Goal: Task Accomplishment & Management: Complete application form

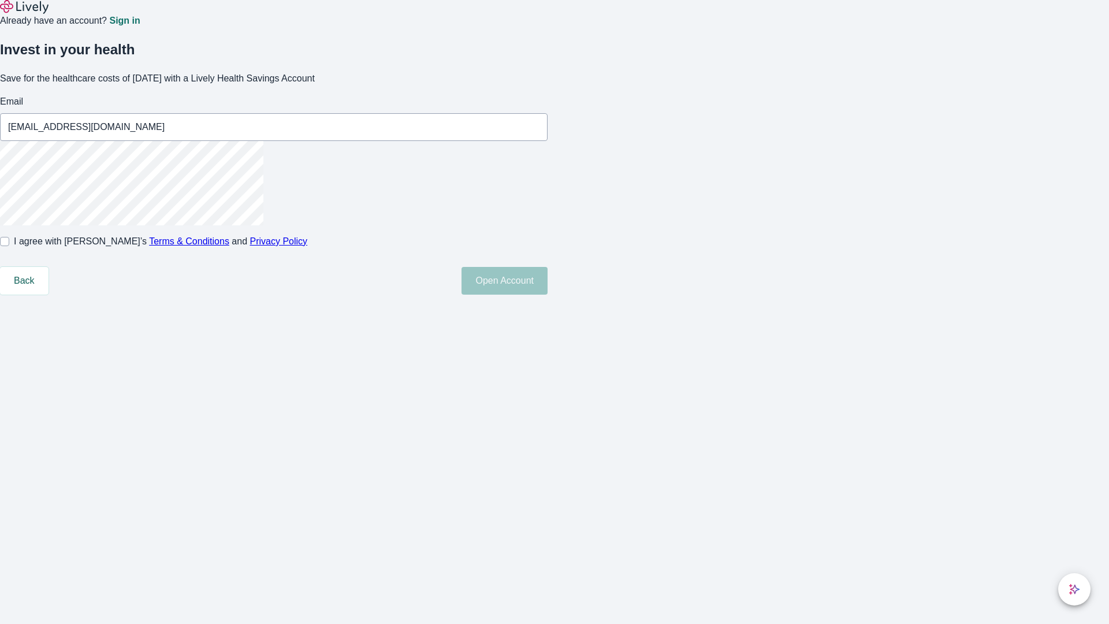
click at [9, 246] on input "I agree with Lively’s Terms & Conditions and Privacy Policy" at bounding box center [4, 241] width 9 height 9
checkbox input "true"
click at [547, 295] on button "Open Account" at bounding box center [504, 281] width 86 height 28
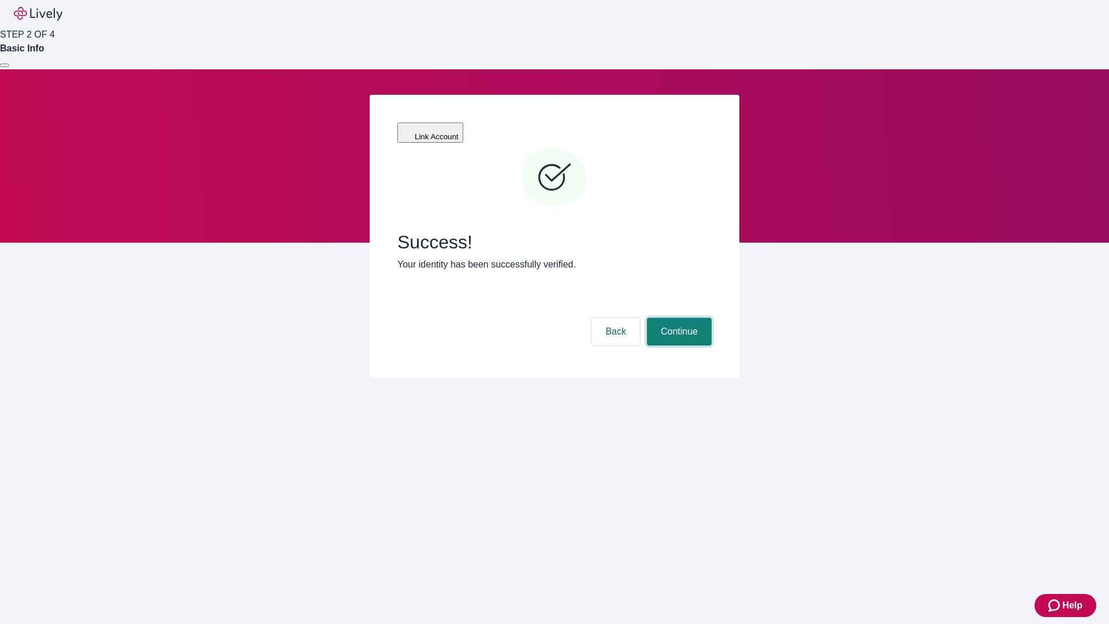
click at [677, 318] on button "Continue" at bounding box center [679, 332] width 65 height 28
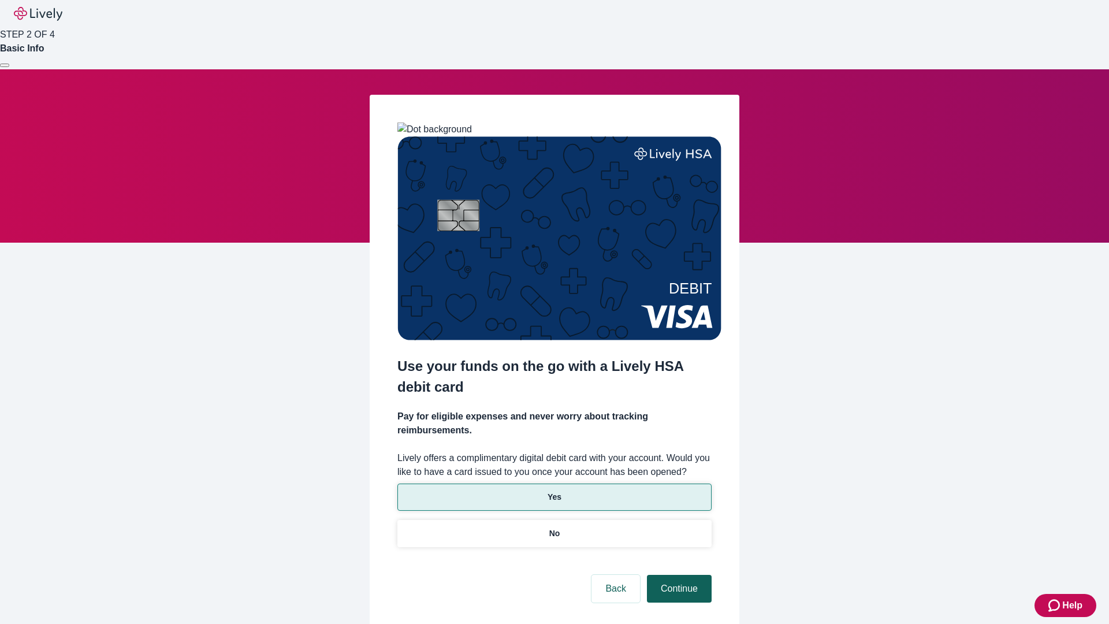
click at [554, 491] on p "Yes" at bounding box center [554, 497] width 14 height 12
click at [677, 575] on button "Continue" at bounding box center [679, 589] width 65 height 28
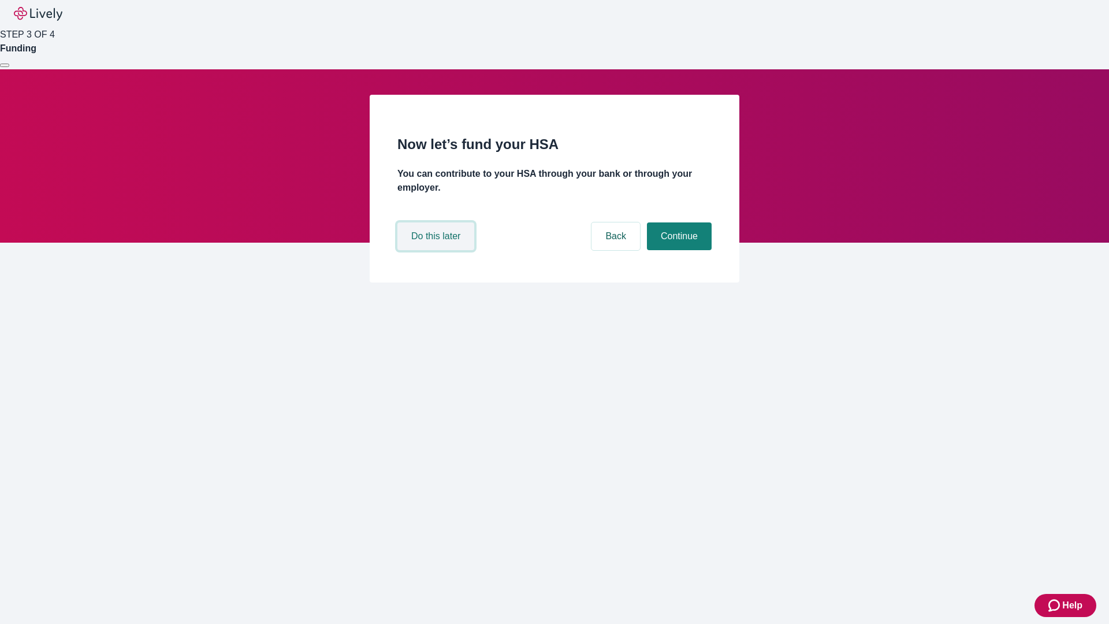
click at [437, 250] on button "Do this later" at bounding box center [435, 236] width 77 height 28
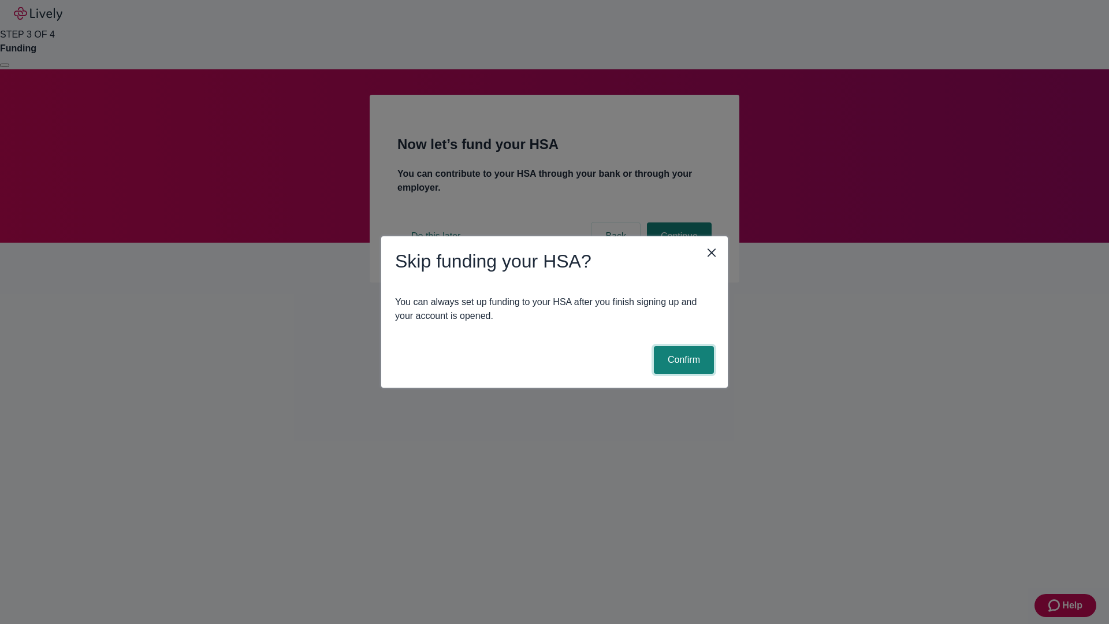
click at [682, 360] on button "Confirm" at bounding box center [684, 360] width 60 height 28
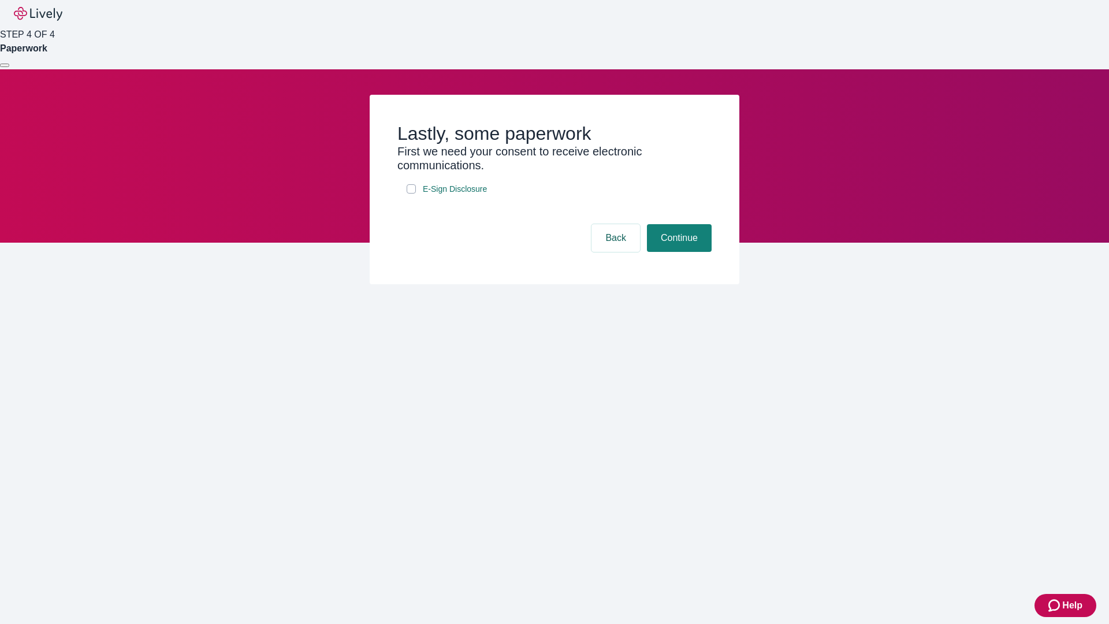
click at [411, 193] on input "E-Sign Disclosure" at bounding box center [411, 188] width 9 height 9
checkbox input "true"
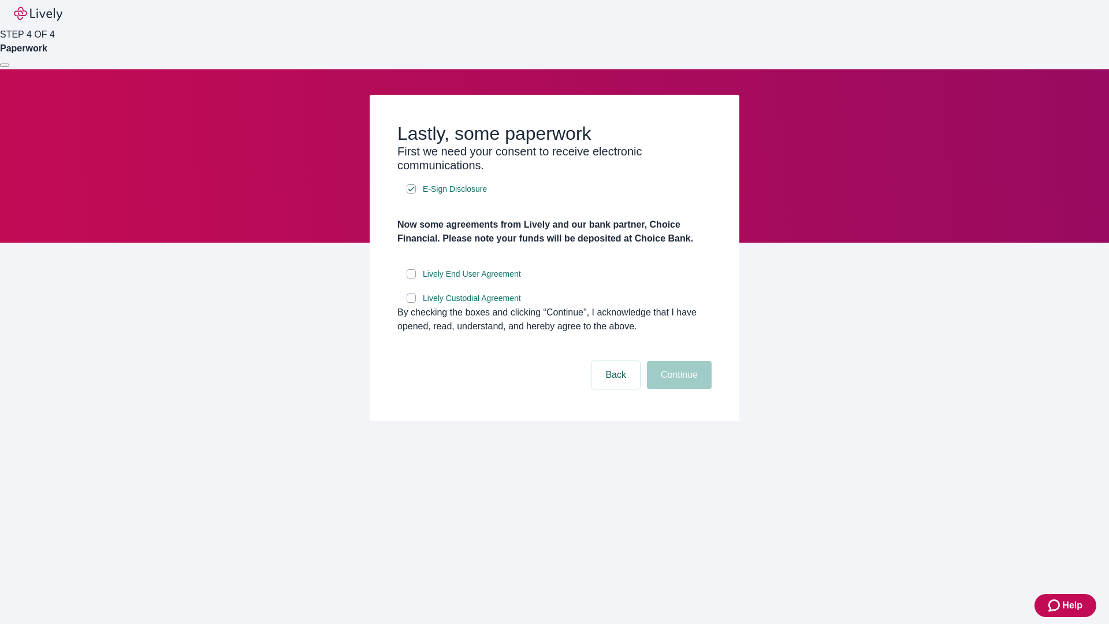
click at [411, 278] on input "Lively End User Agreement" at bounding box center [411, 273] width 9 height 9
checkbox input "true"
click at [411, 303] on input "Lively Custodial Agreement" at bounding box center [411, 297] width 9 height 9
checkbox input "true"
click at [677, 389] on button "Continue" at bounding box center [679, 375] width 65 height 28
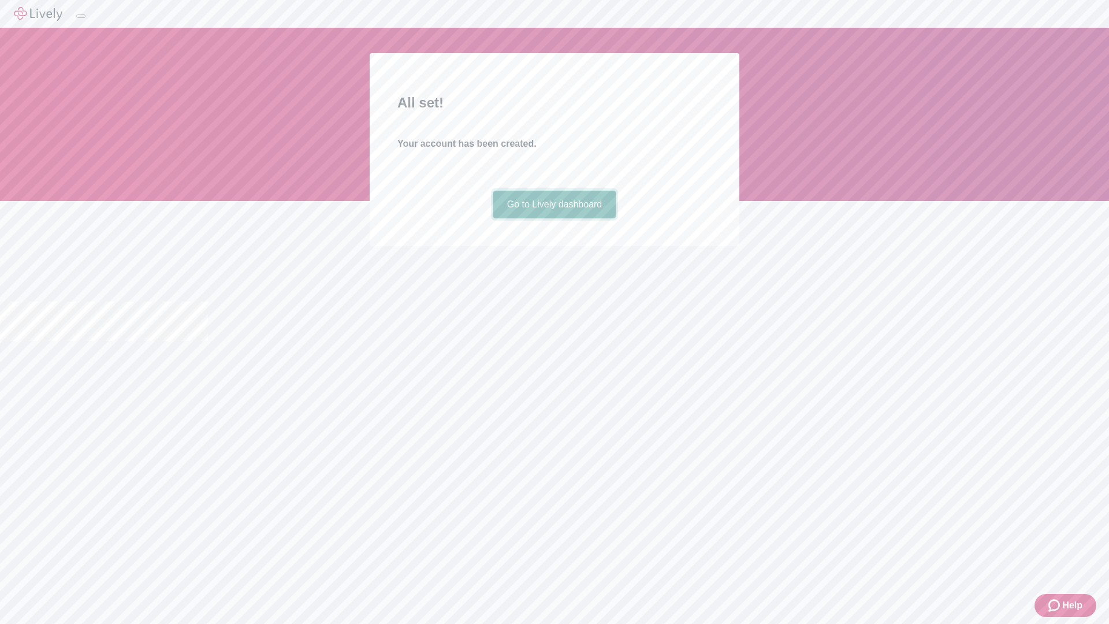
click at [554, 218] on link "Go to Lively dashboard" at bounding box center [554, 205] width 123 height 28
